Goal: Task Accomplishment & Management: Use online tool/utility

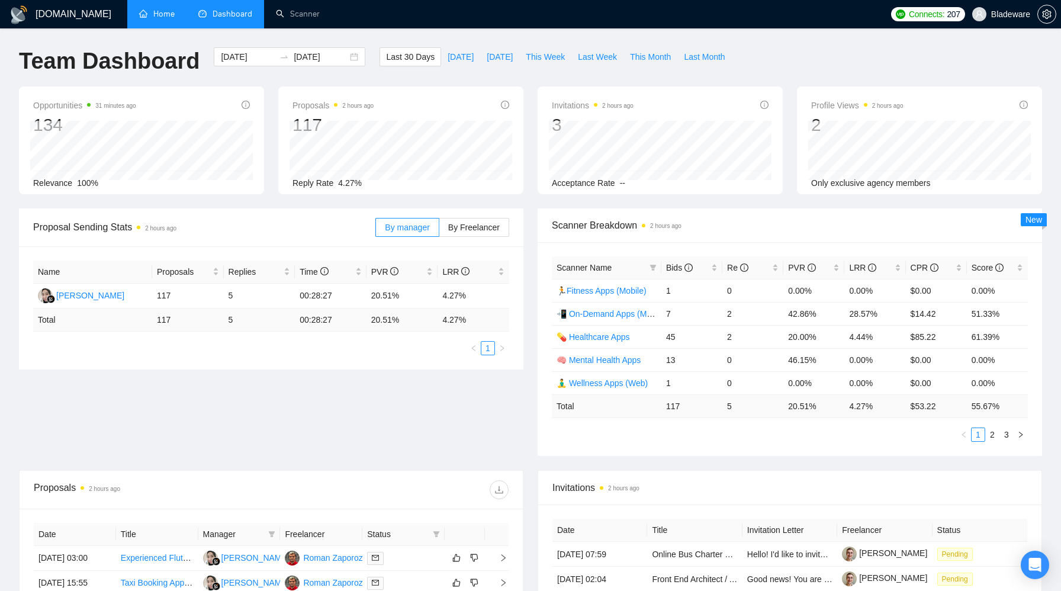
click at [168, 19] on link "Home" at bounding box center [157, 14] width 36 height 10
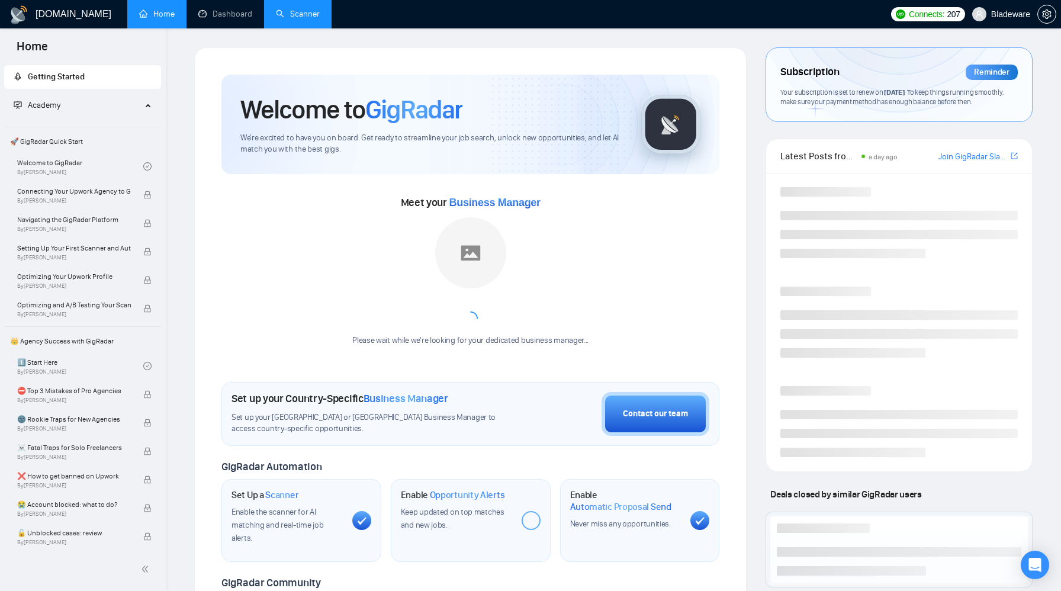
click at [297, 15] on link "Scanner" at bounding box center [298, 14] width 44 height 10
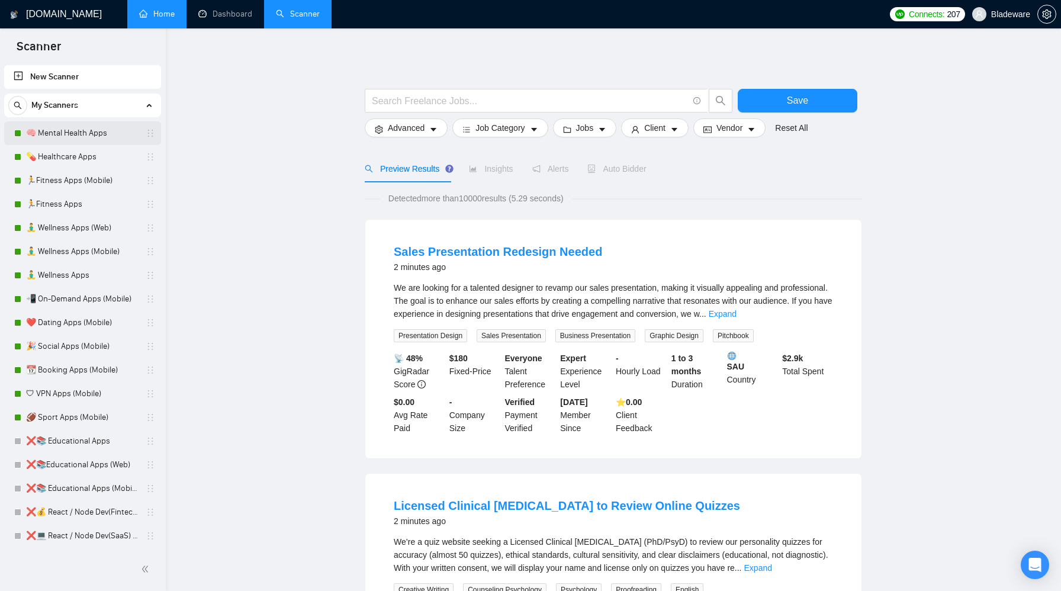
click at [76, 135] on link "🧠 Mental Health Apps" at bounding box center [82, 133] width 113 height 24
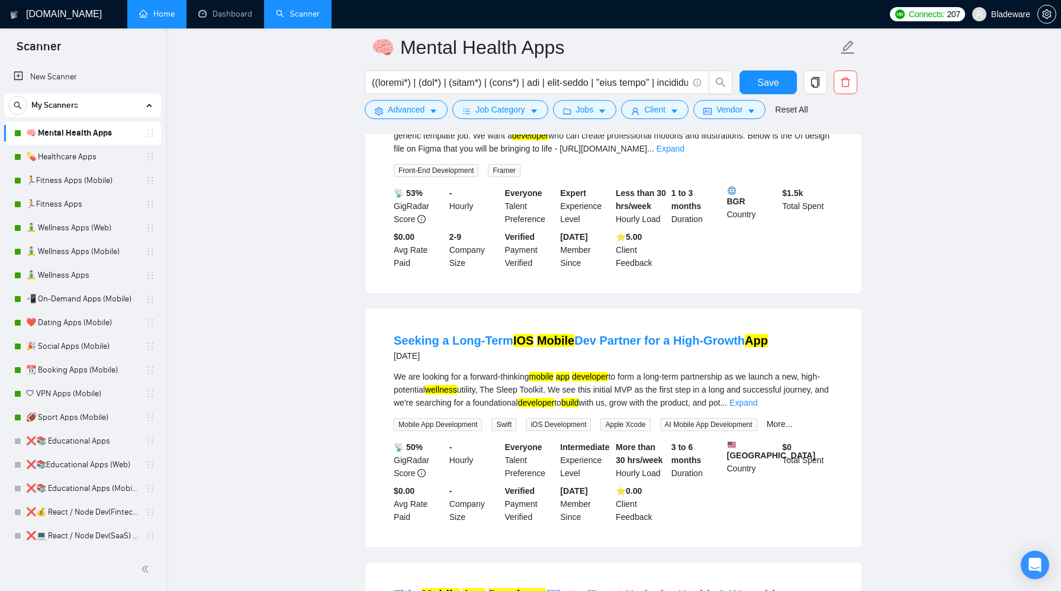
scroll to position [1004, 0]
